Goal: Transaction & Acquisition: Purchase product/service

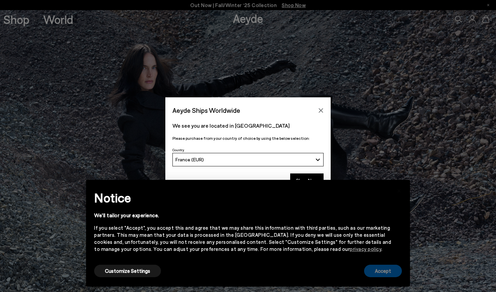
click at [389, 275] on button "Accept" at bounding box center [383, 271] width 38 height 12
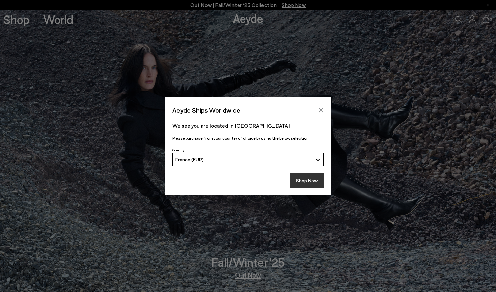
click at [305, 180] on button "Shop Now" at bounding box center [306, 181] width 33 height 14
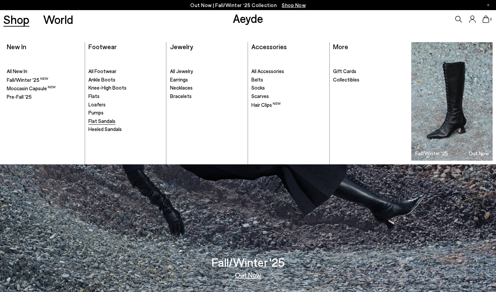
click at [107, 119] on span "Flat Sandals" at bounding box center [101, 121] width 27 height 6
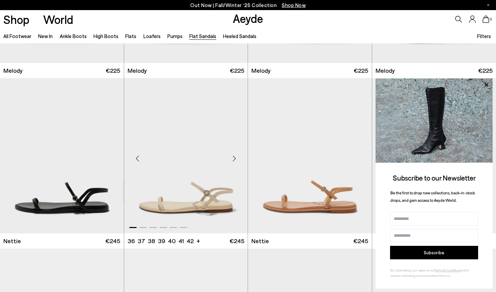
scroll to position [219, 0]
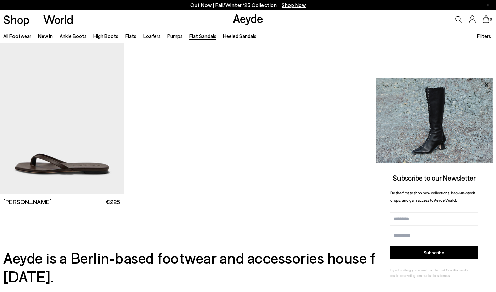
scroll to position [1030, 0]
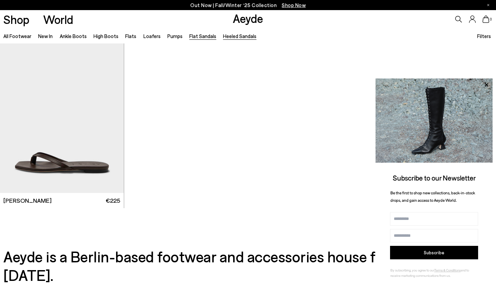
click at [228, 37] on link "Heeled Sandals" at bounding box center [239, 36] width 33 height 6
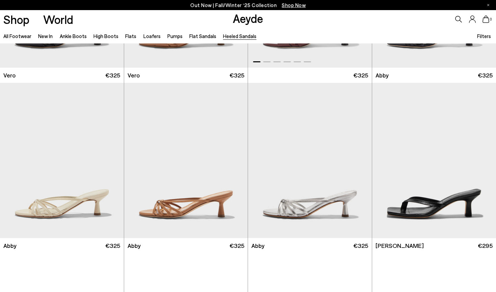
scroll to position [246, 0]
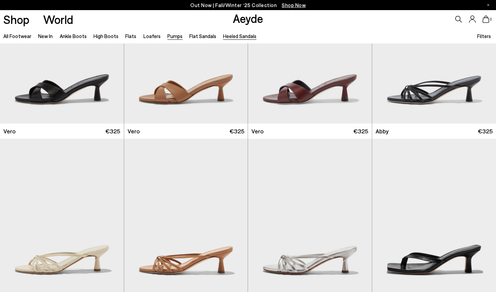
click at [174, 36] on link "Pumps" at bounding box center [174, 36] width 15 height 6
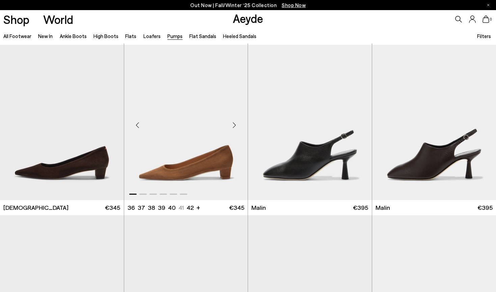
scroll to position [944, 0]
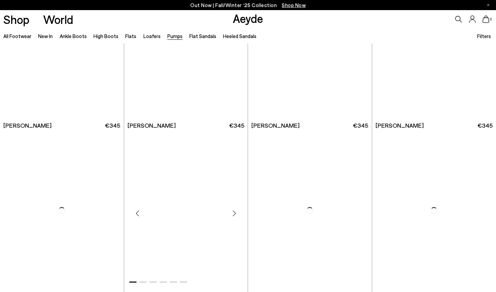
scroll to position [2162, 0]
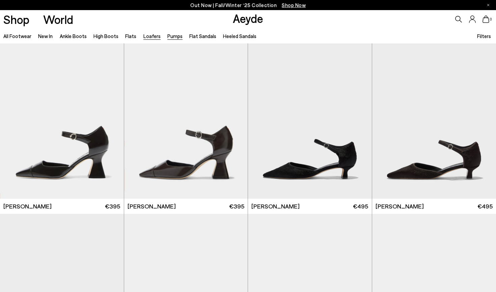
click at [150, 36] on link "Loafers" at bounding box center [151, 36] width 17 height 6
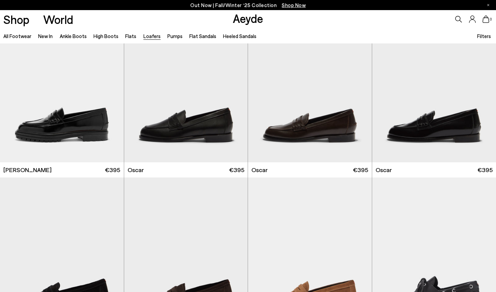
scroll to position [356, 0]
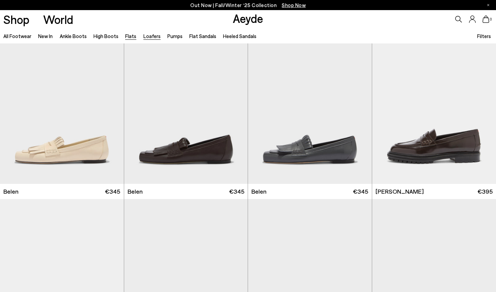
click at [126, 34] on link "Flats" at bounding box center [130, 36] width 11 height 6
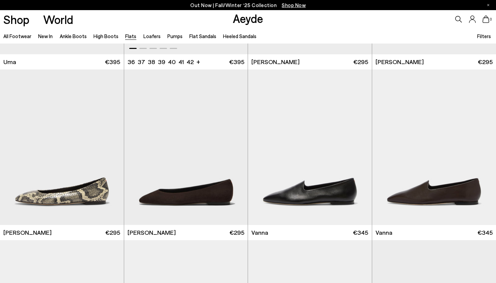
scroll to position [278, 0]
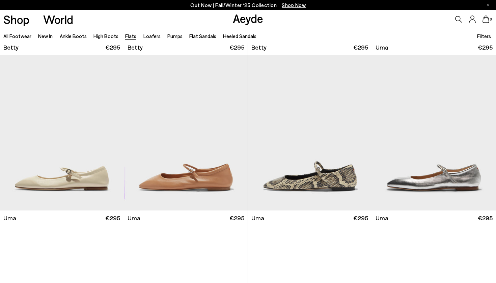
scroll to position [595, 0]
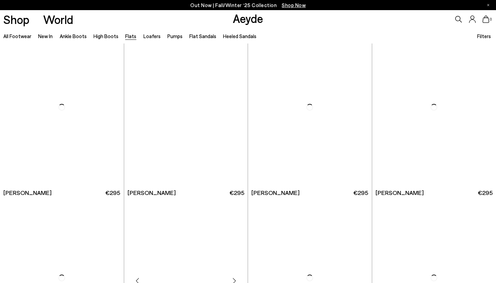
scroll to position [1881, 0]
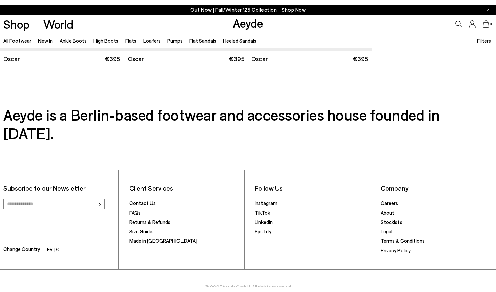
scroll to position [3726, 0]
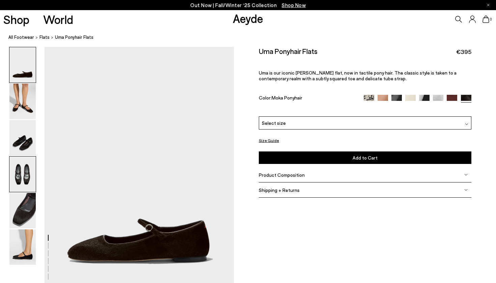
click at [22, 173] on img at bounding box center [22, 174] width 26 height 35
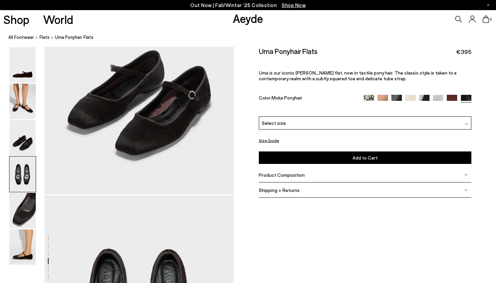
scroll to position [761, 0]
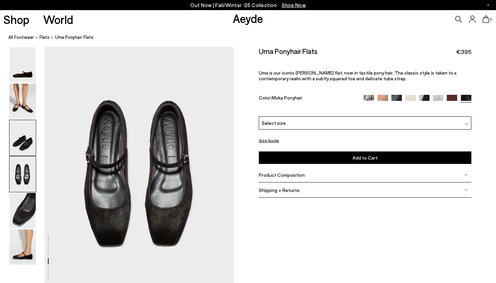
click at [21, 127] on img at bounding box center [22, 137] width 26 height 35
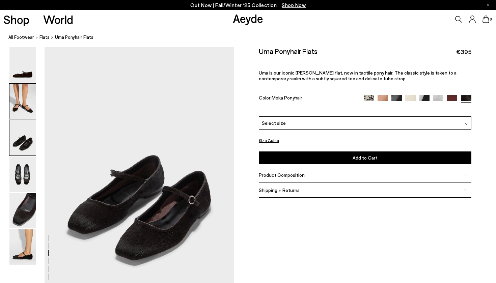
click at [23, 100] on img at bounding box center [22, 101] width 26 height 35
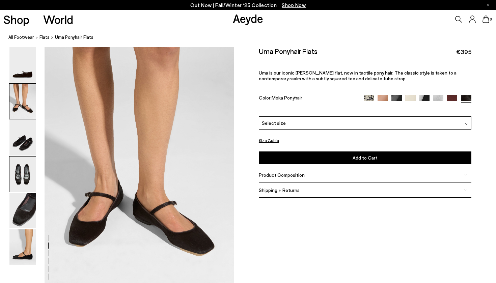
click at [21, 185] on img at bounding box center [22, 174] width 26 height 35
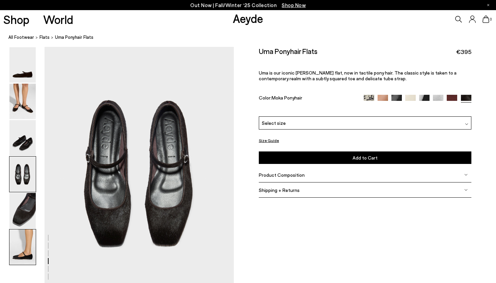
click at [21, 232] on img at bounding box center [22, 246] width 26 height 35
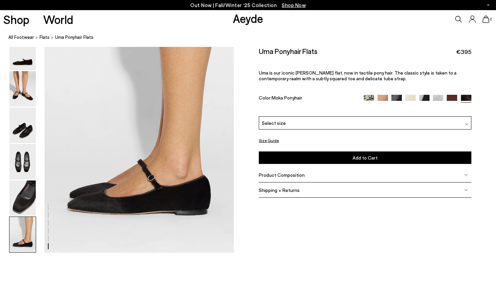
click at [394, 97] on img at bounding box center [396, 100] width 10 height 10
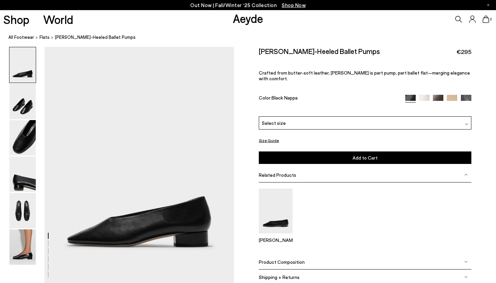
click at [424, 95] on img at bounding box center [424, 100] width 10 height 10
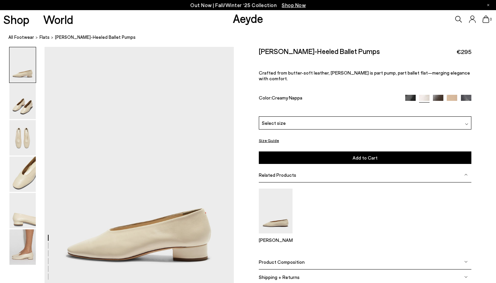
click at [439, 95] on img at bounding box center [438, 100] width 10 height 10
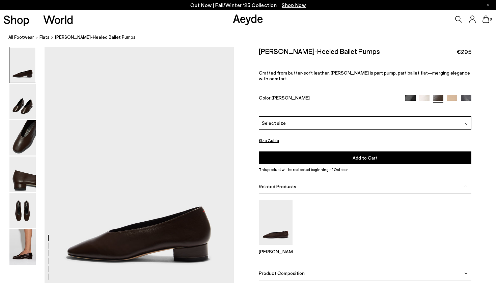
click at [16, 75] on img at bounding box center [22, 64] width 26 height 35
click at [17, 101] on img at bounding box center [22, 101] width 26 height 35
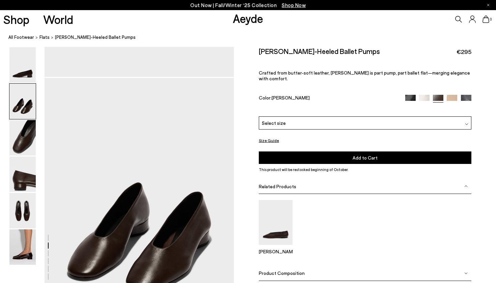
scroll to position [254, 0]
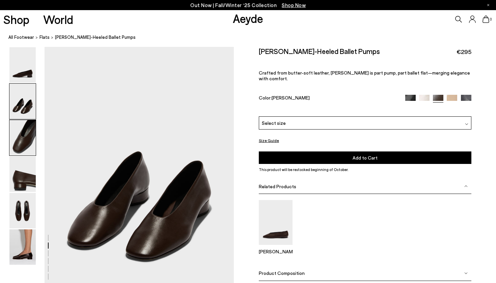
click at [20, 134] on img at bounding box center [22, 137] width 26 height 35
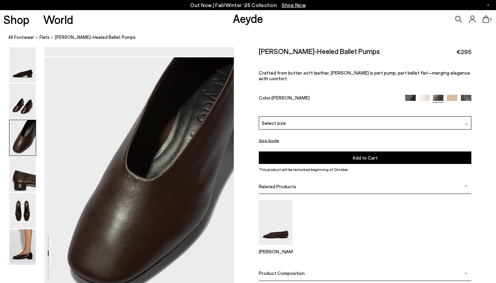
scroll to position [507, 0]
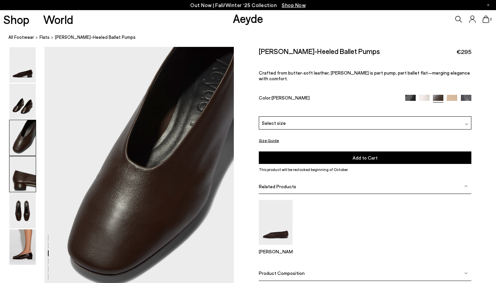
click at [21, 164] on img at bounding box center [22, 174] width 26 height 35
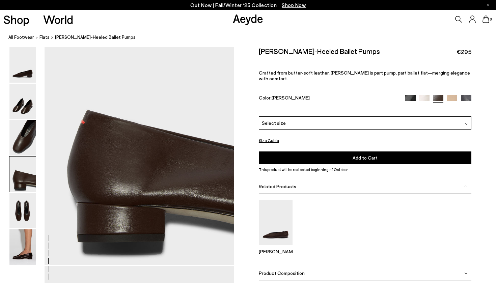
scroll to position [797, 0]
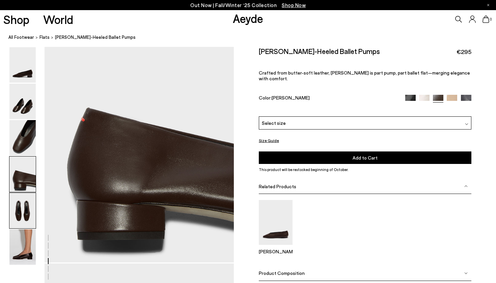
click at [22, 196] on img at bounding box center [22, 210] width 26 height 35
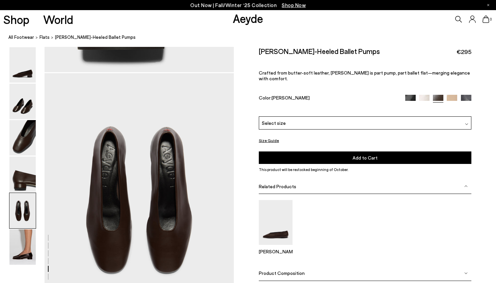
scroll to position [1014, 0]
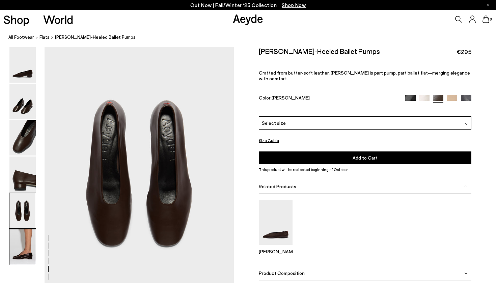
click at [29, 245] on img at bounding box center [22, 246] width 26 height 35
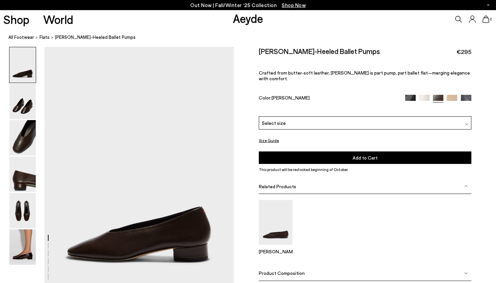
scroll to position [0, 0]
